Goal: Task Accomplishment & Management: Complete application form

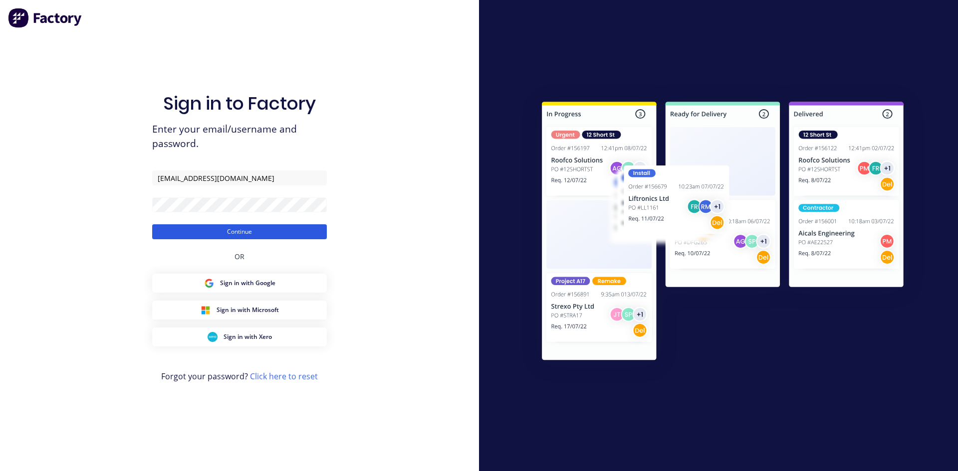
click at [207, 228] on button "Continue" at bounding box center [239, 231] width 175 height 15
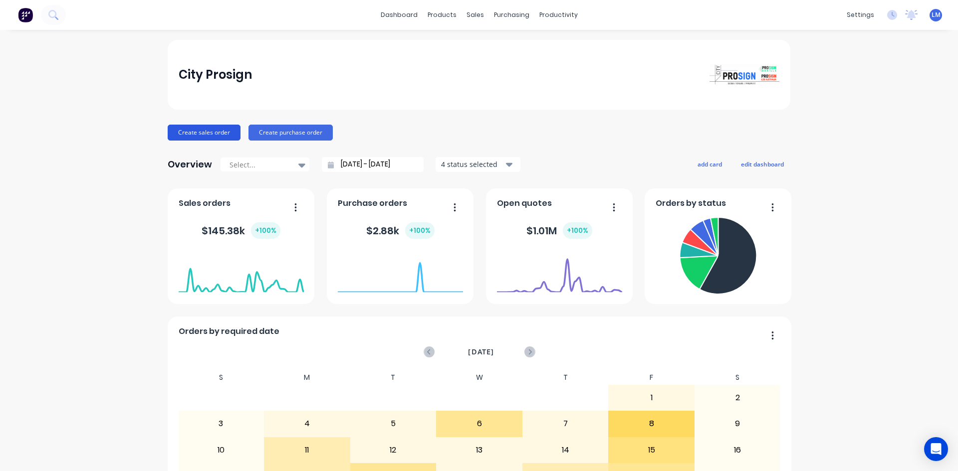
click at [198, 130] on button "Create sales order" at bounding box center [204, 133] width 73 height 16
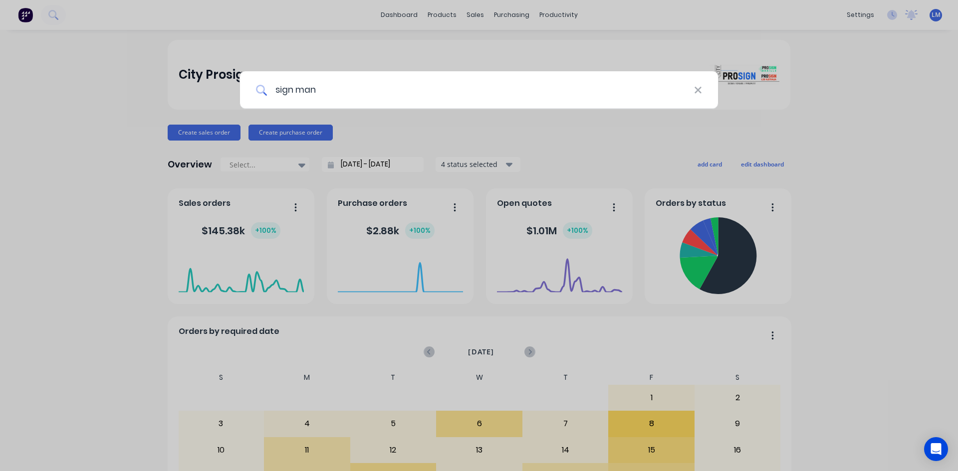
type input "sign man"
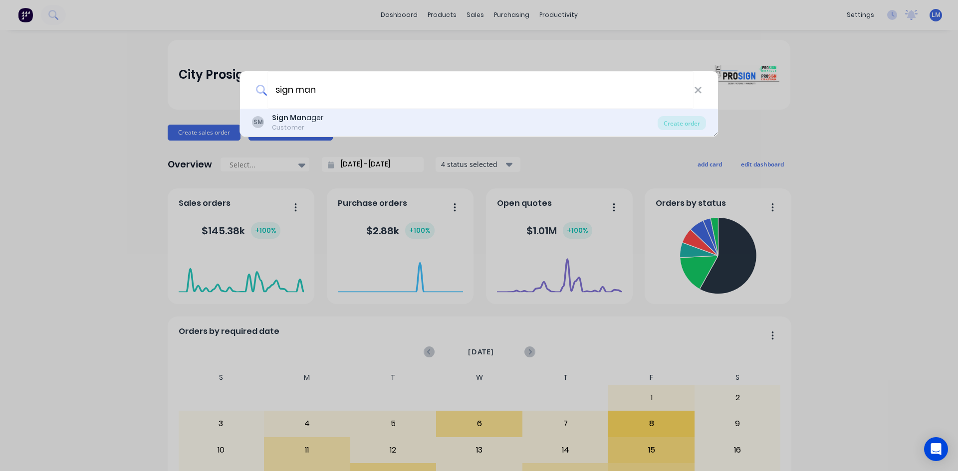
click at [293, 118] on b "Sign Man" at bounding box center [289, 118] width 34 height 10
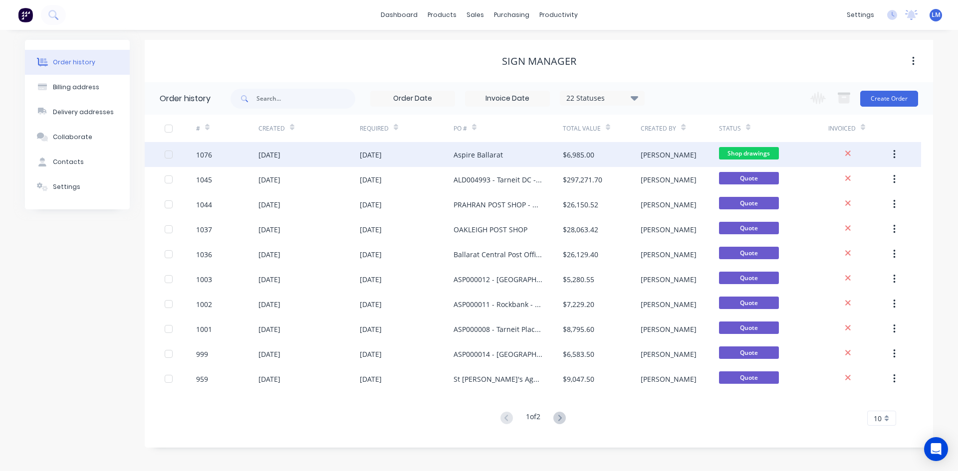
click at [743, 156] on span "Shop drawings" at bounding box center [749, 153] width 60 height 12
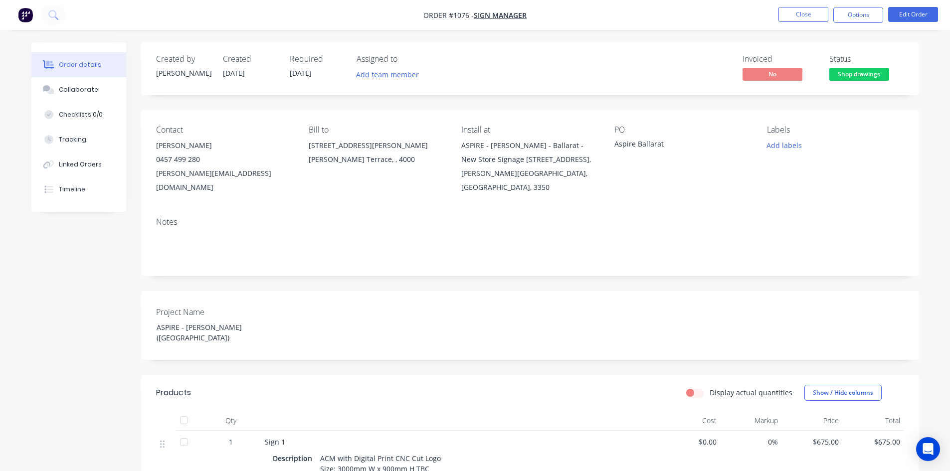
click at [865, 68] on span "Shop drawings" at bounding box center [859, 74] width 60 height 12
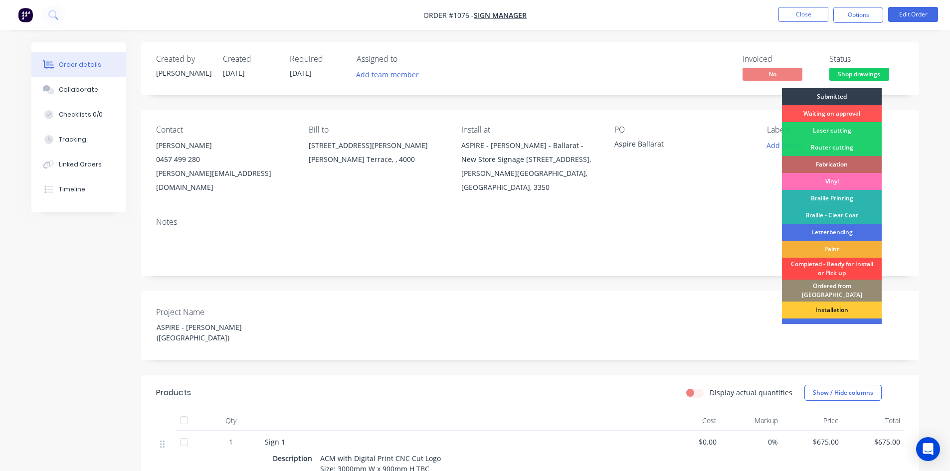
click at [847, 264] on div "Completed - Ready for Install or Pick up" at bounding box center [832, 269] width 100 height 22
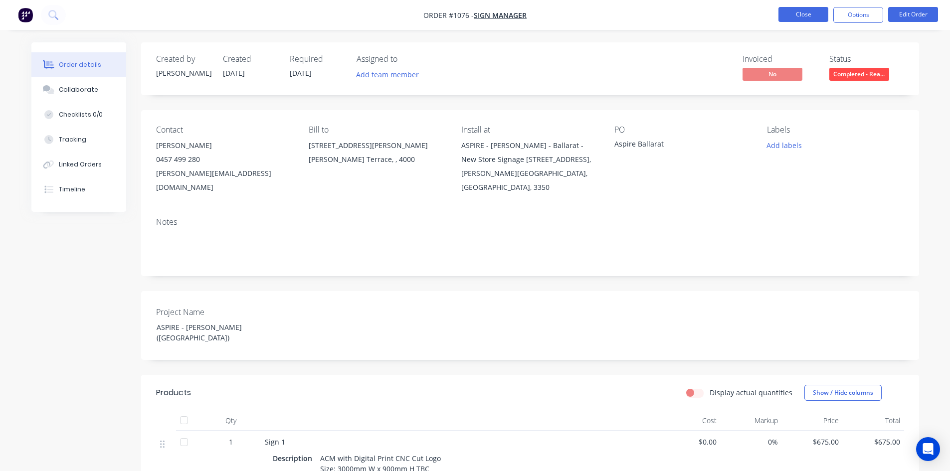
click at [805, 13] on button "Close" at bounding box center [803, 14] width 50 height 15
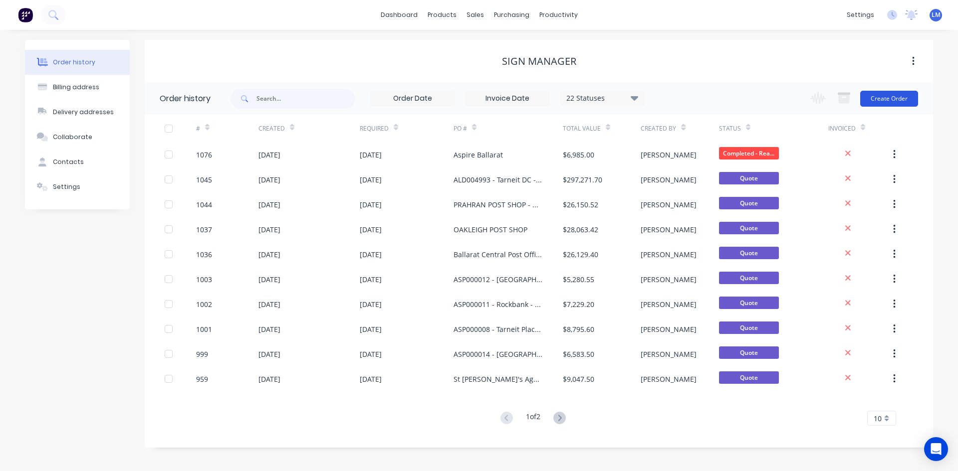
click at [885, 95] on button "Create Order" at bounding box center [889, 99] width 58 height 16
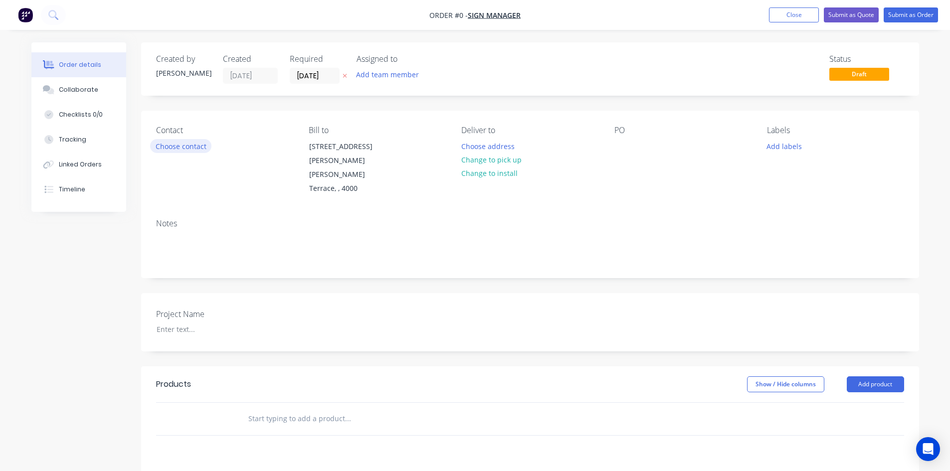
click at [164, 151] on button "Choose contact" at bounding box center [180, 145] width 61 height 13
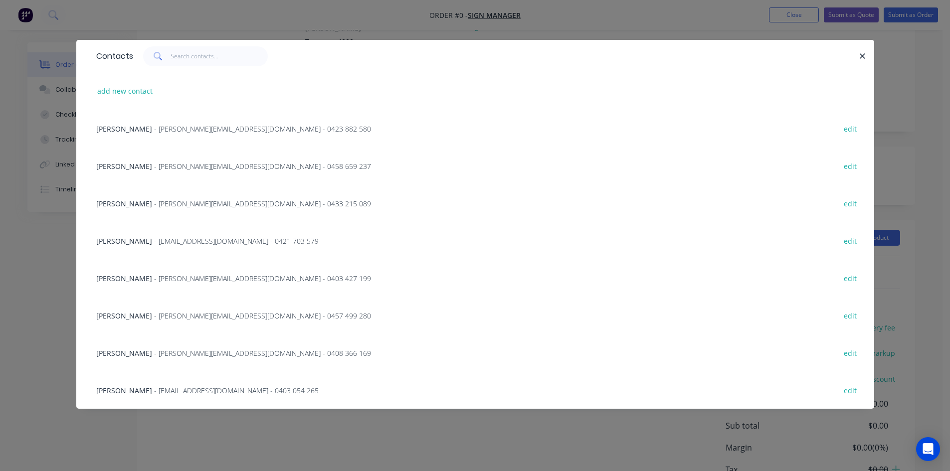
scroll to position [150, 0]
click at [166, 204] on span "- [PERSON_NAME][EMAIL_ADDRESS][DOMAIN_NAME] - 0433 215 089" at bounding box center [262, 203] width 217 height 9
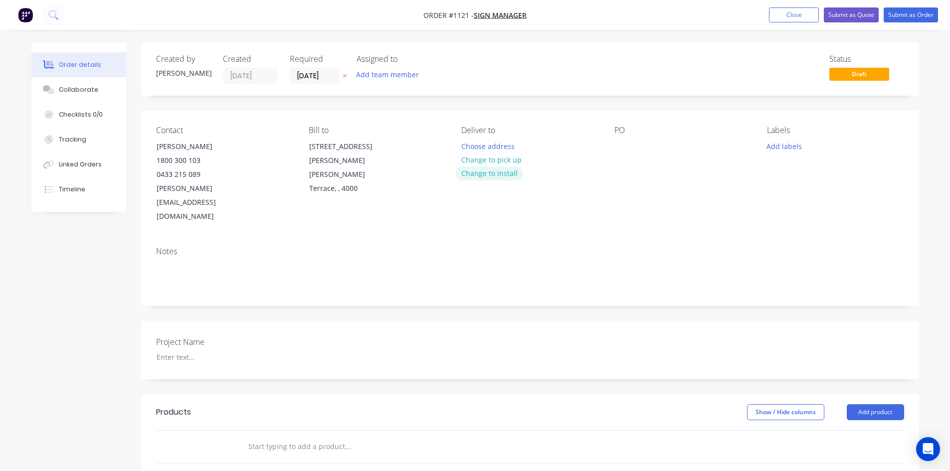
click at [496, 174] on button "Change to install" at bounding box center [489, 173] width 67 height 13
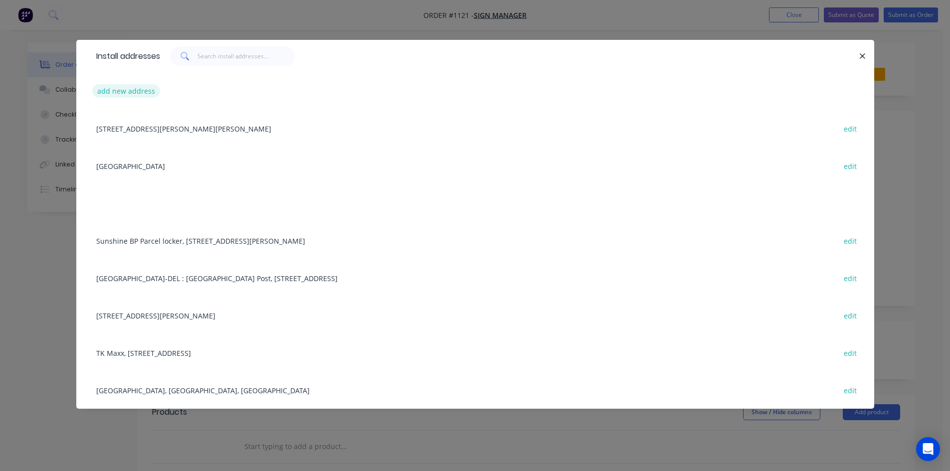
click at [123, 95] on button "add new address" at bounding box center [126, 90] width 68 height 13
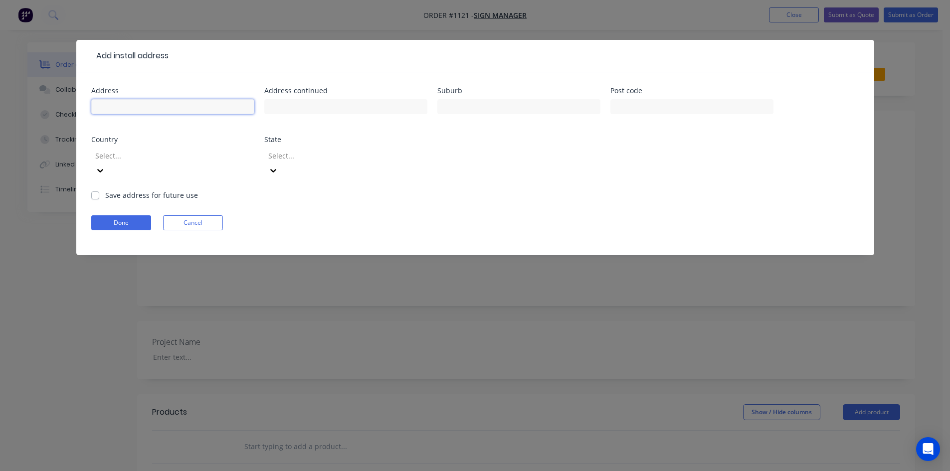
click at [213, 105] on input "text" at bounding box center [172, 106] width 163 height 15
paste input "[GEOGRAPHIC_DATA] - New PDC Signage"
type input "[GEOGRAPHIC_DATA] - New PDC Signage"
click at [319, 103] on input "text" at bounding box center [345, 106] width 163 height 15
paste input "467 [PERSON_NAME] St"
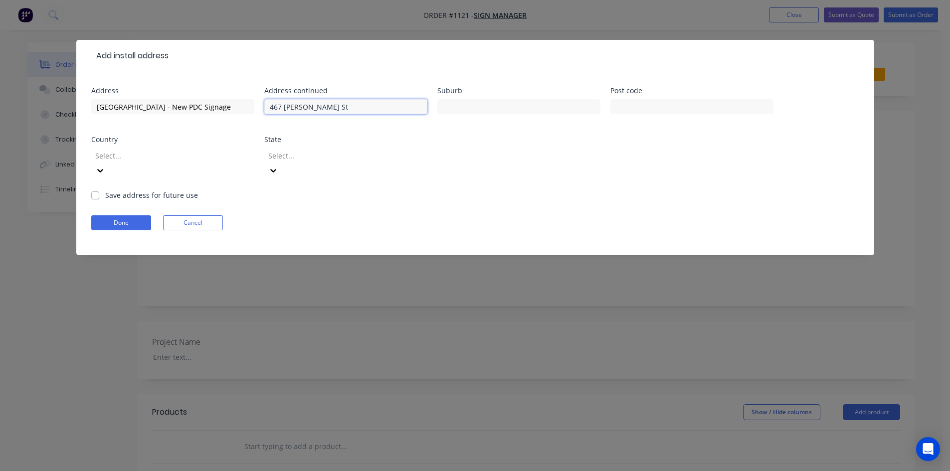
type input "467 [PERSON_NAME] St"
click at [468, 108] on input "text" at bounding box center [518, 106] width 163 height 15
paste input "[GEOGRAPHIC_DATA]"
type input "[GEOGRAPHIC_DATA]"
click at [652, 108] on input "text" at bounding box center [691, 106] width 163 height 15
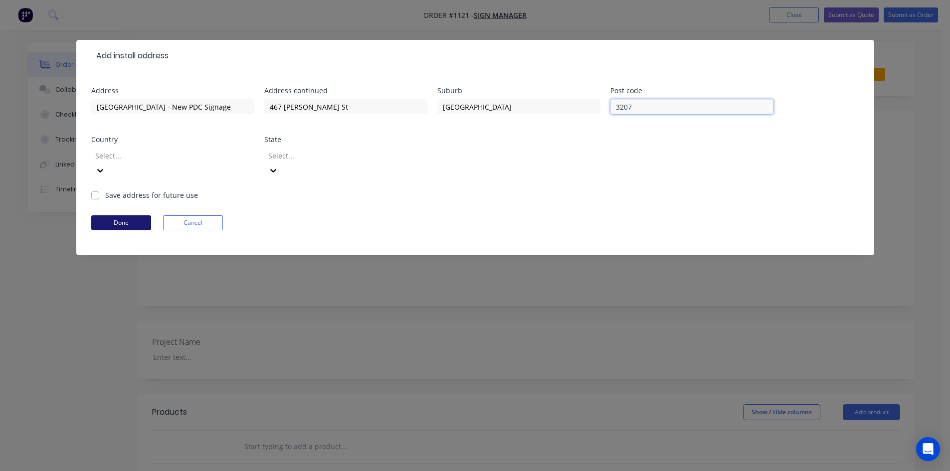
type input "3207"
click at [111, 215] on button "Done" at bounding box center [121, 222] width 60 height 15
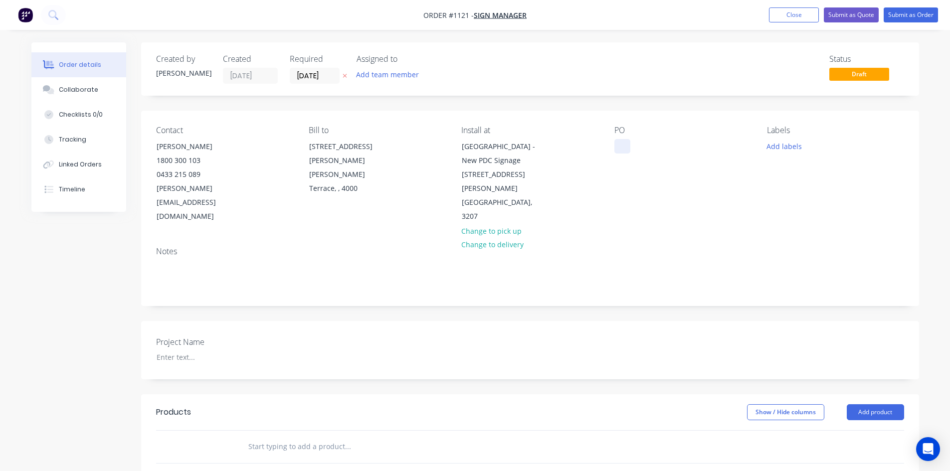
click at [629, 146] on div at bounding box center [622, 146] width 16 height 14
paste div
click at [631, 404] on div "Show / Hide columns Add product" at bounding box center [609, 412] width 589 height 16
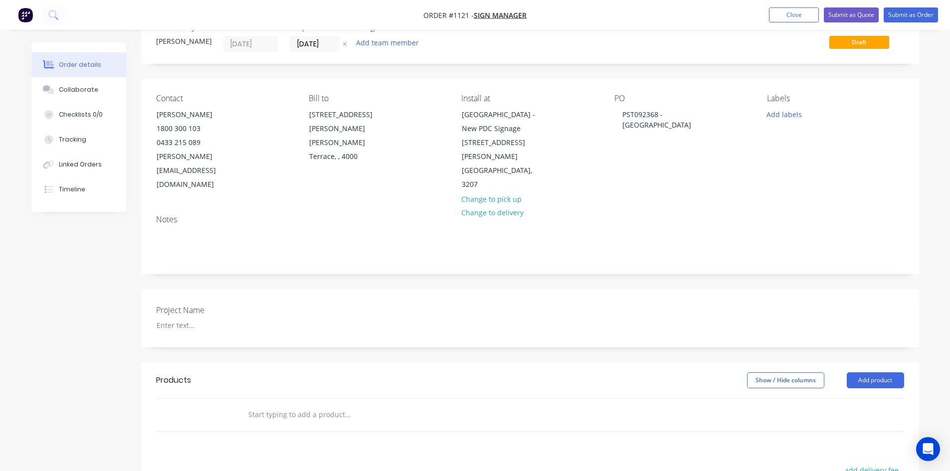
scroll to position [50, 0]
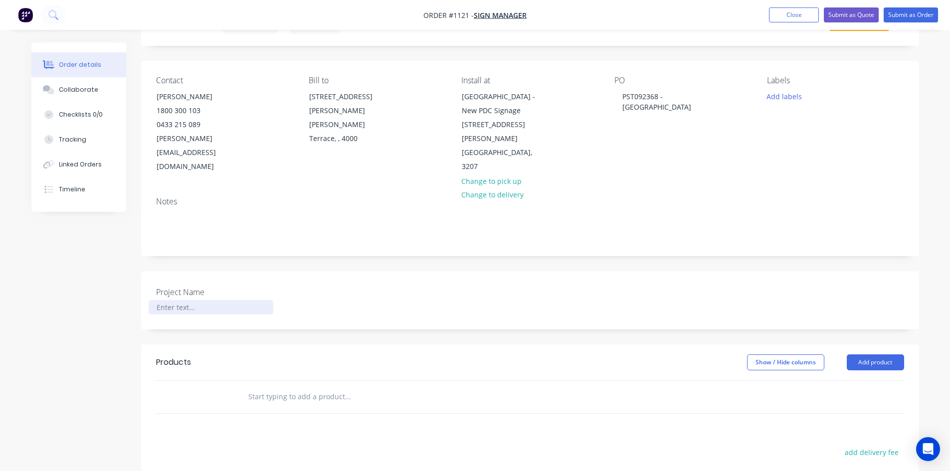
click at [171, 300] on div at bounding box center [211, 307] width 125 height 14
paste div
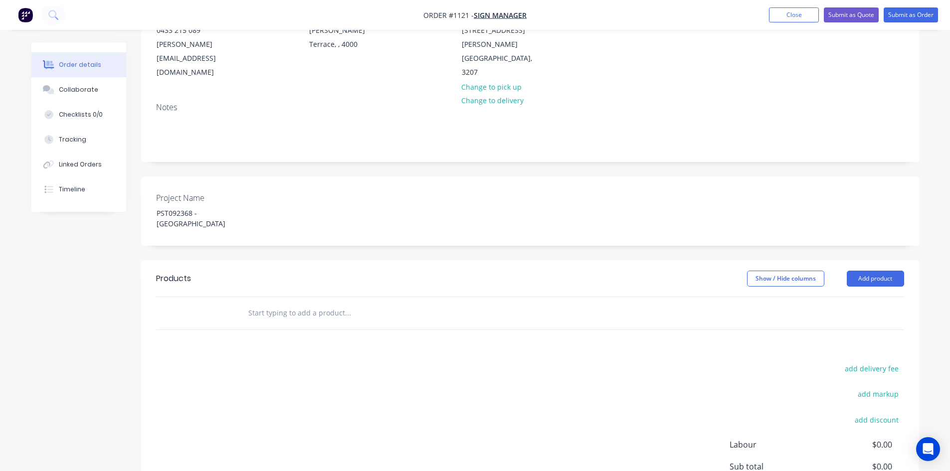
scroll to position [150, 0]
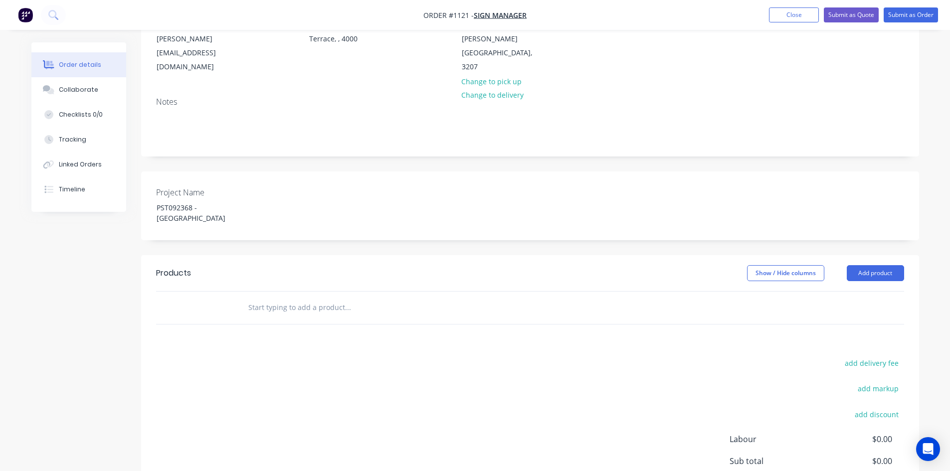
click at [297, 298] on input "text" at bounding box center [347, 308] width 199 height 20
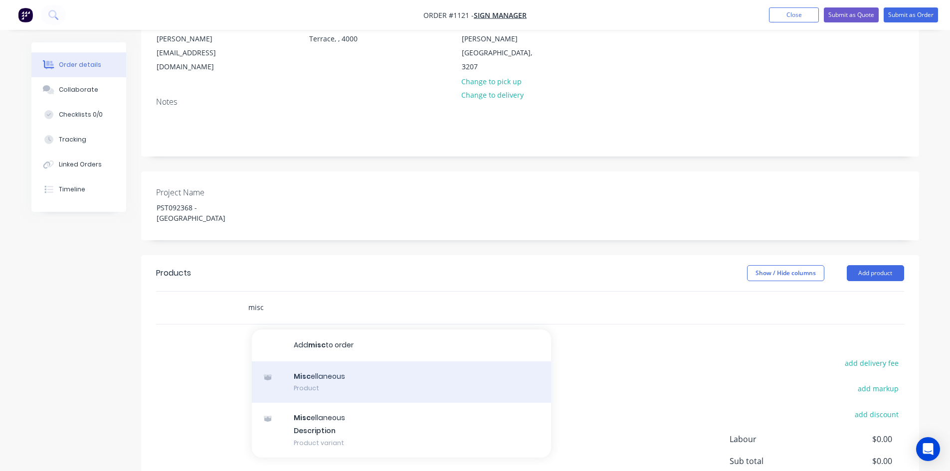
type input "misc"
click at [309, 362] on div "Misc ellaneous Product" at bounding box center [401, 383] width 299 height 42
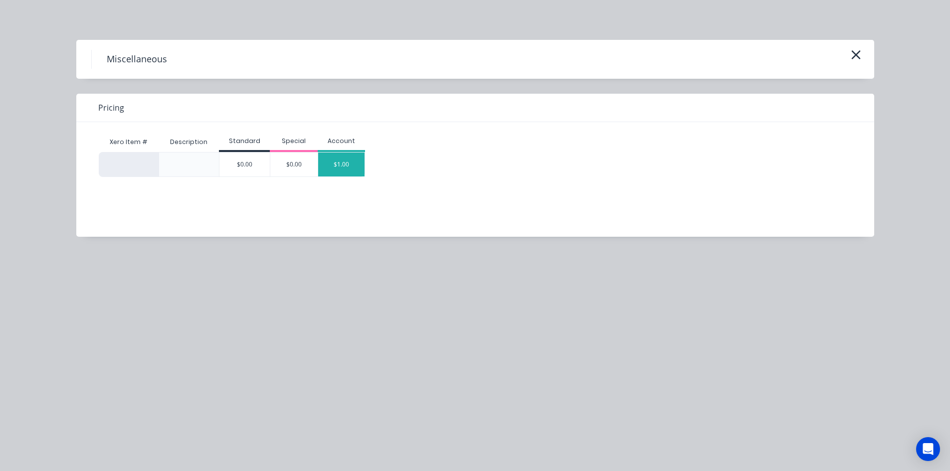
click at [338, 173] on div "$1.00" at bounding box center [341, 165] width 47 height 24
